Goal: Task Accomplishment & Management: Manage account settings

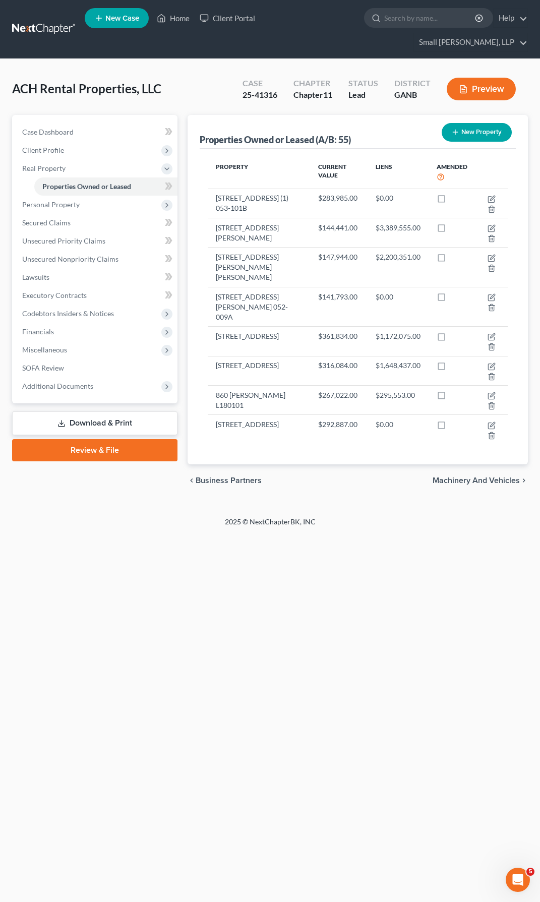
click at [48, 20] on link at bounding box center [44, 29] width 65 height 18
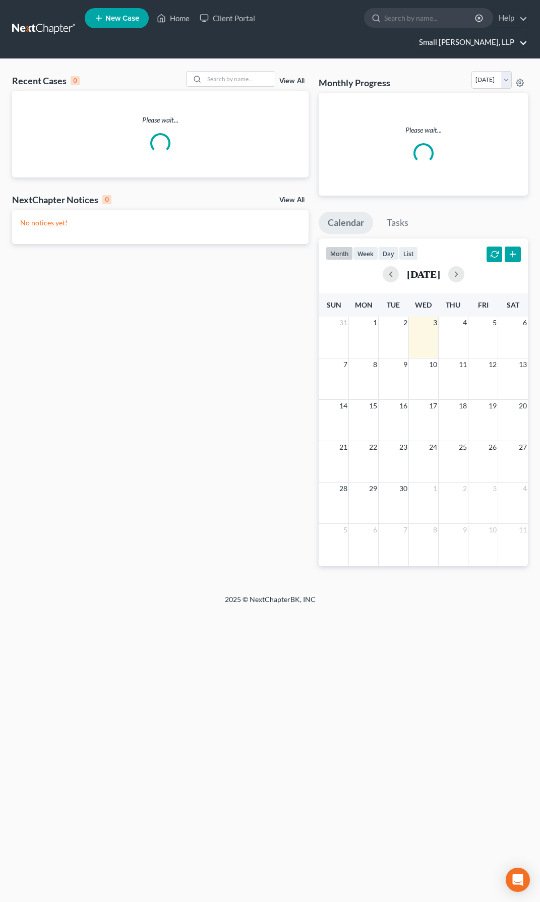
click at [521, 33] on link "Small Herrin, LLP" at bounding box center [470, 42] width 113 height 18
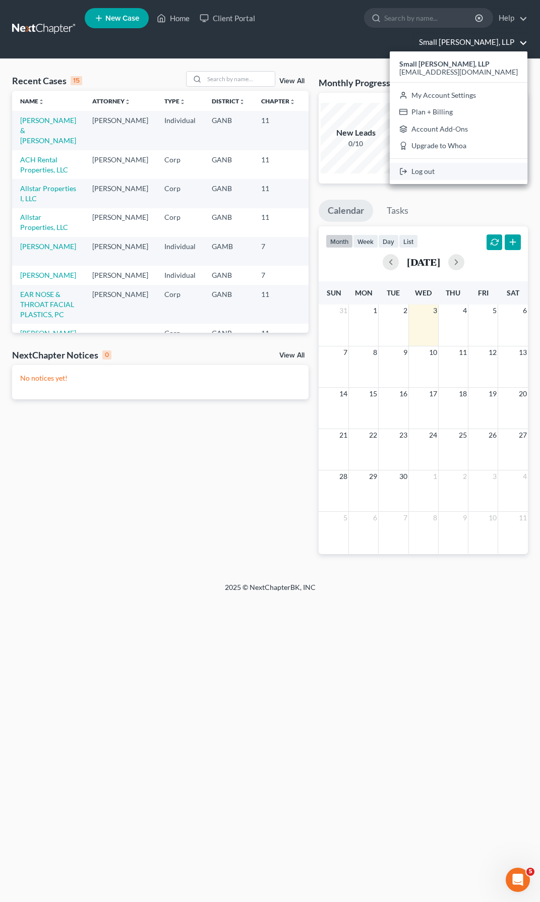
click at [457, 163] on link "Log out" at bounding box center [459, 171] width 138 height 17
